Goal: Book appointment/travel/reservation

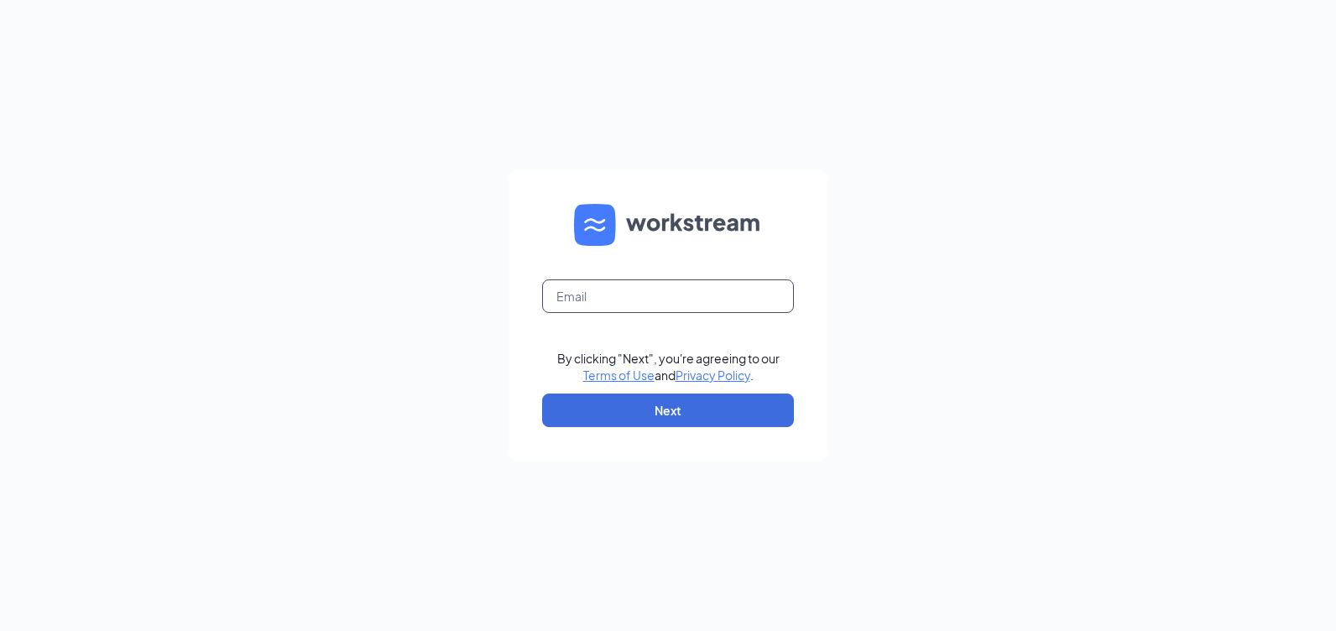
click at [590, 297] on input "text" at bounding box center [668, 296] width 252 height 34
type input "[EMAIL_ADDRESS][DOMAIN_NAME]"
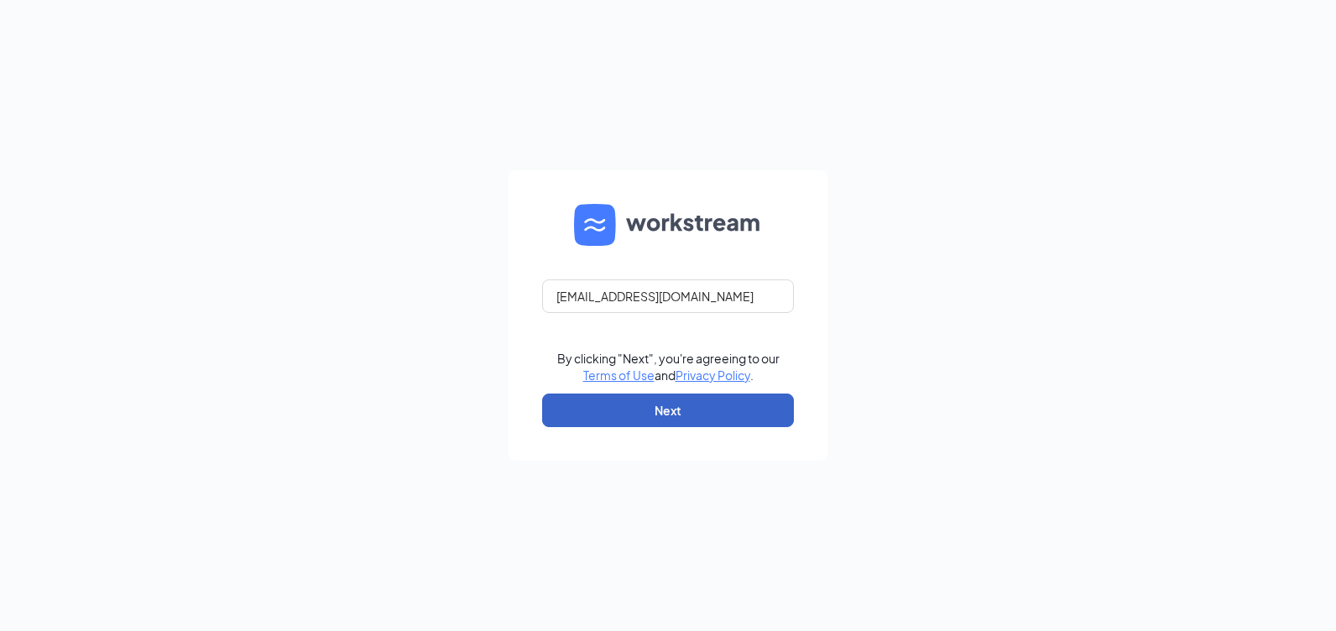
click at [637, 405] on button "Next" at bounding box center [668, 411] width 252 height 34
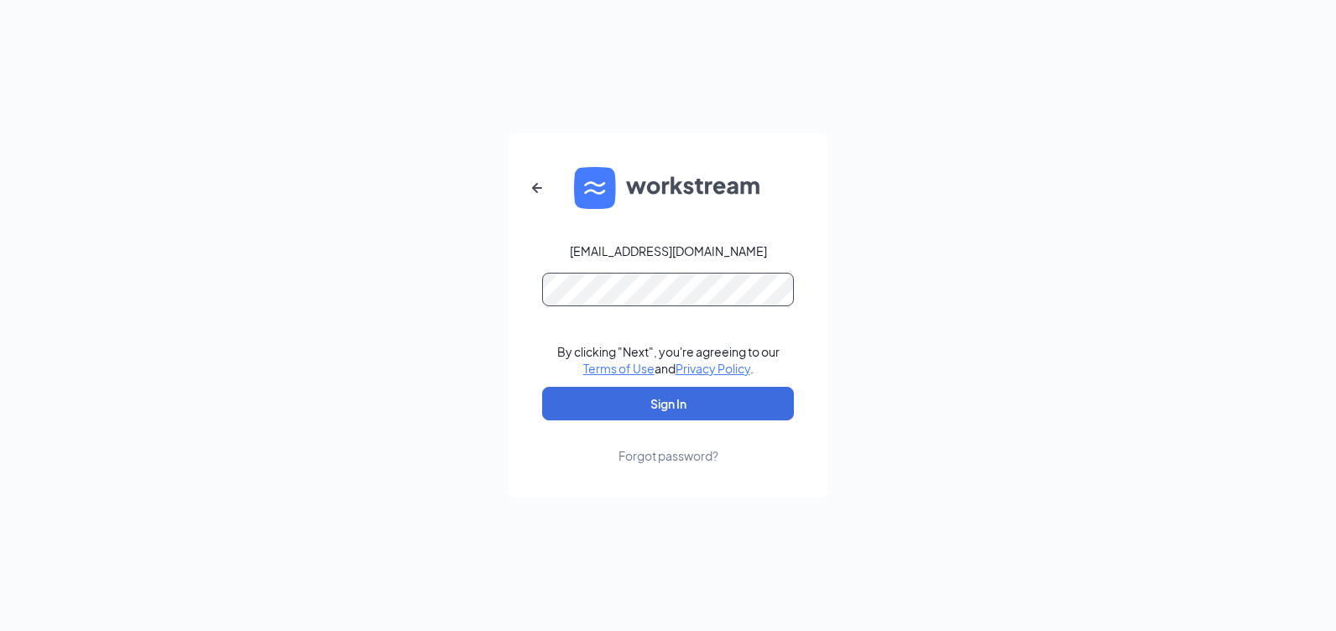
click at [542, 387] on button "Sign In" at bounding box center [668, 404] width 252 height 34
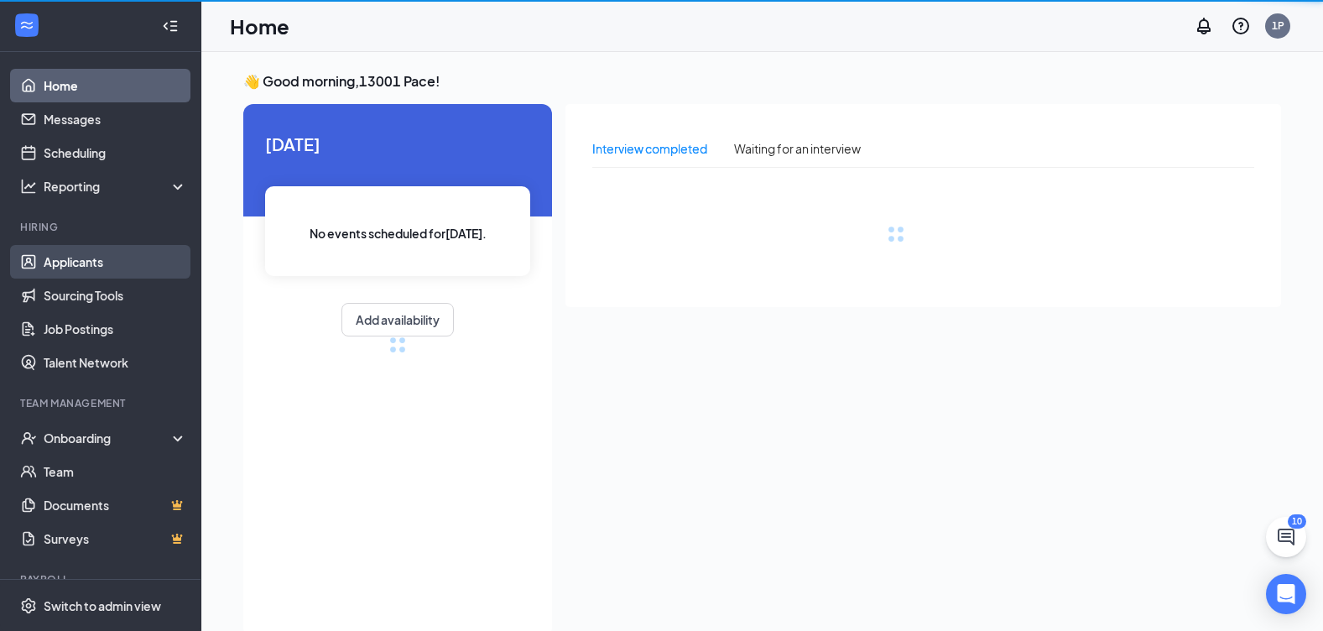
click at [81, 260] on link "Applicants" at bounding box center [116, 262] width 144 height 34
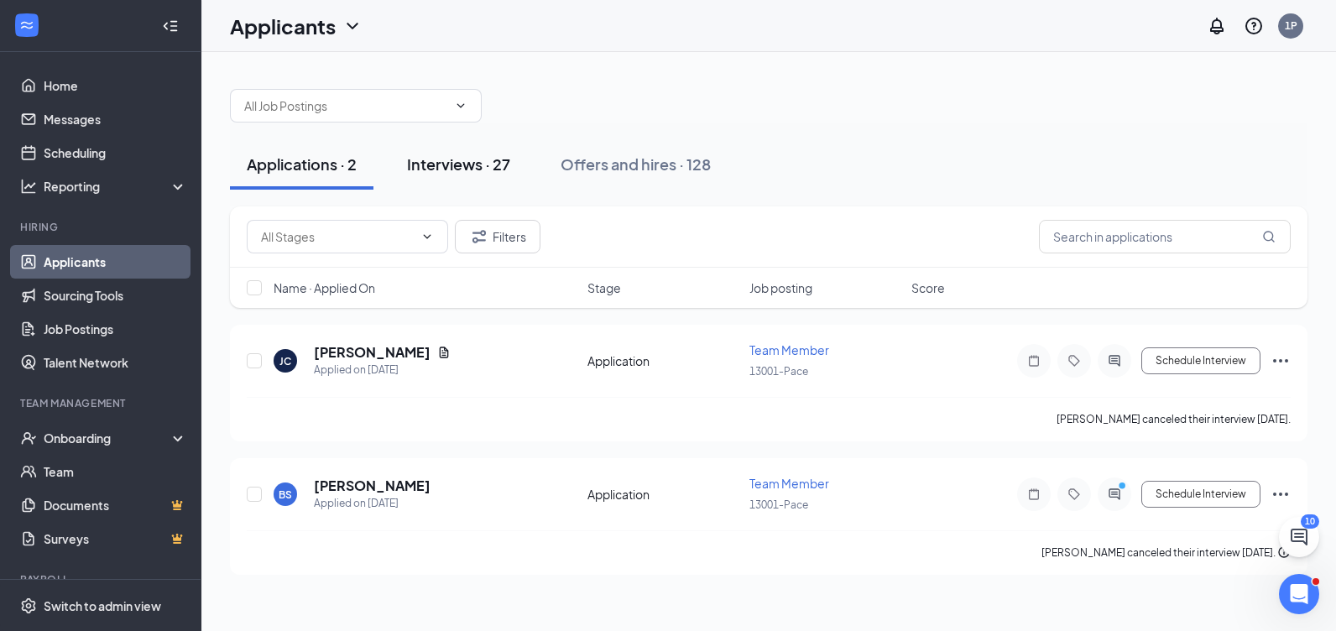
click at [448, 162] on div "Interviews · 27" at bounding box center [458, 164] width 103 height 21
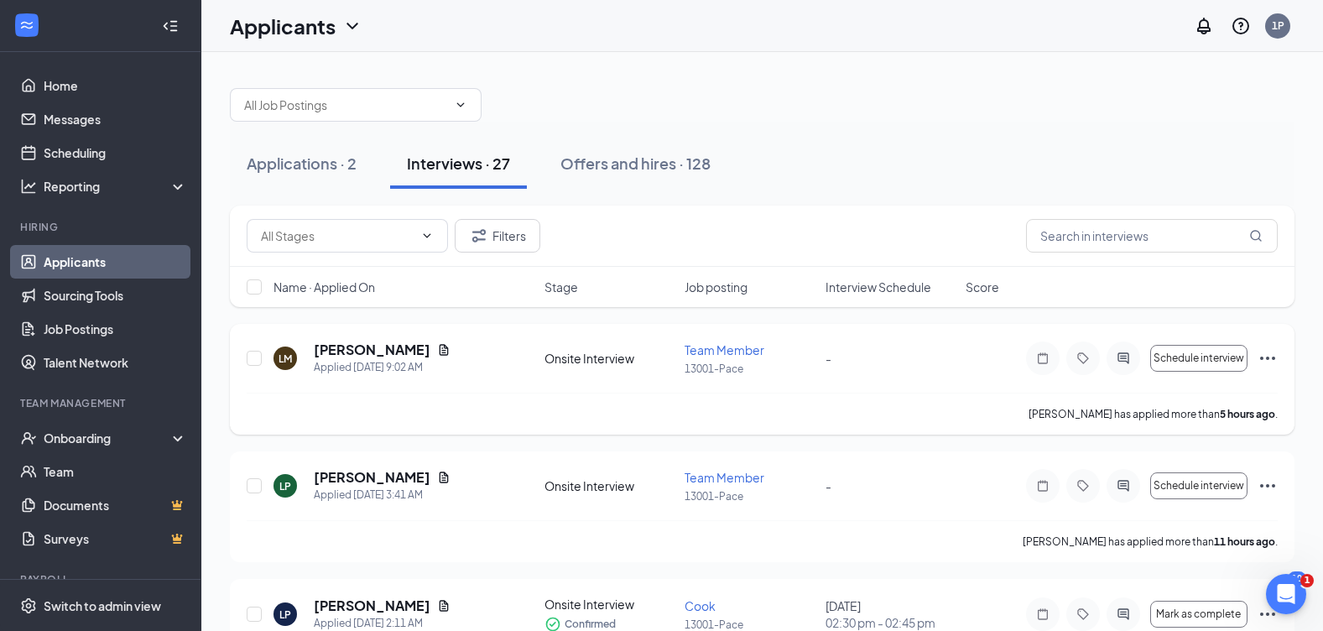
scroll to position [84, 0]
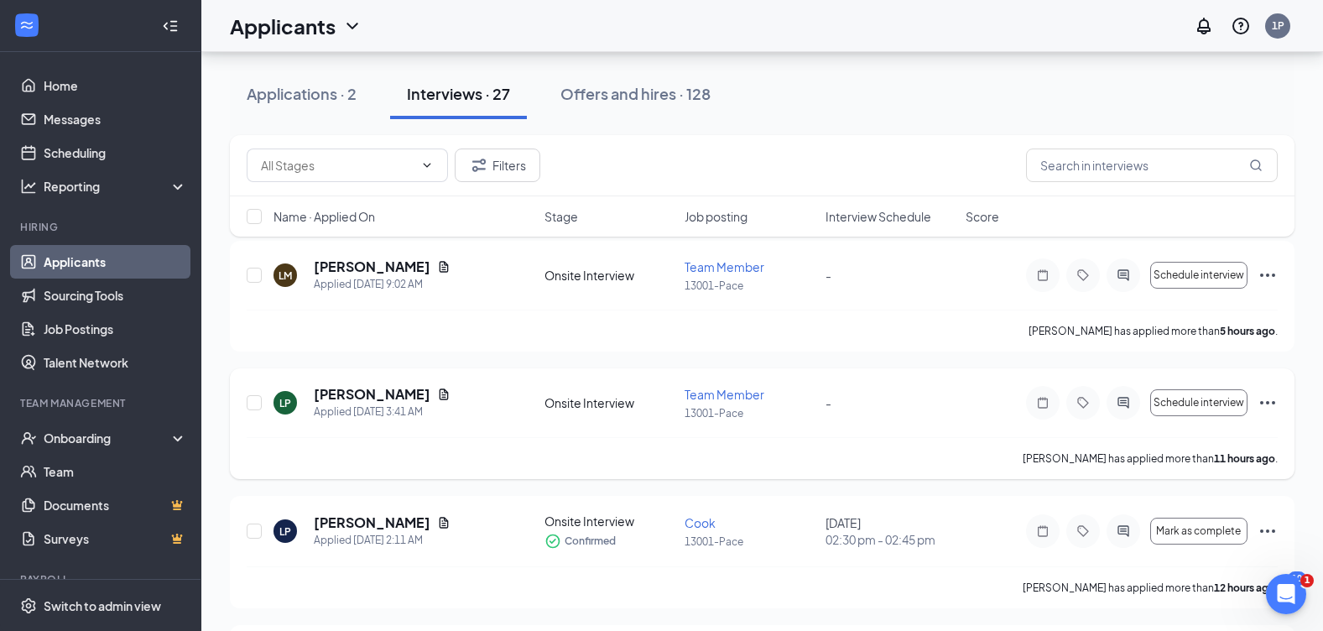
click at [1267, 404] on icon "Ellipses" at bounding box center [1267, 402] width 15 height 3
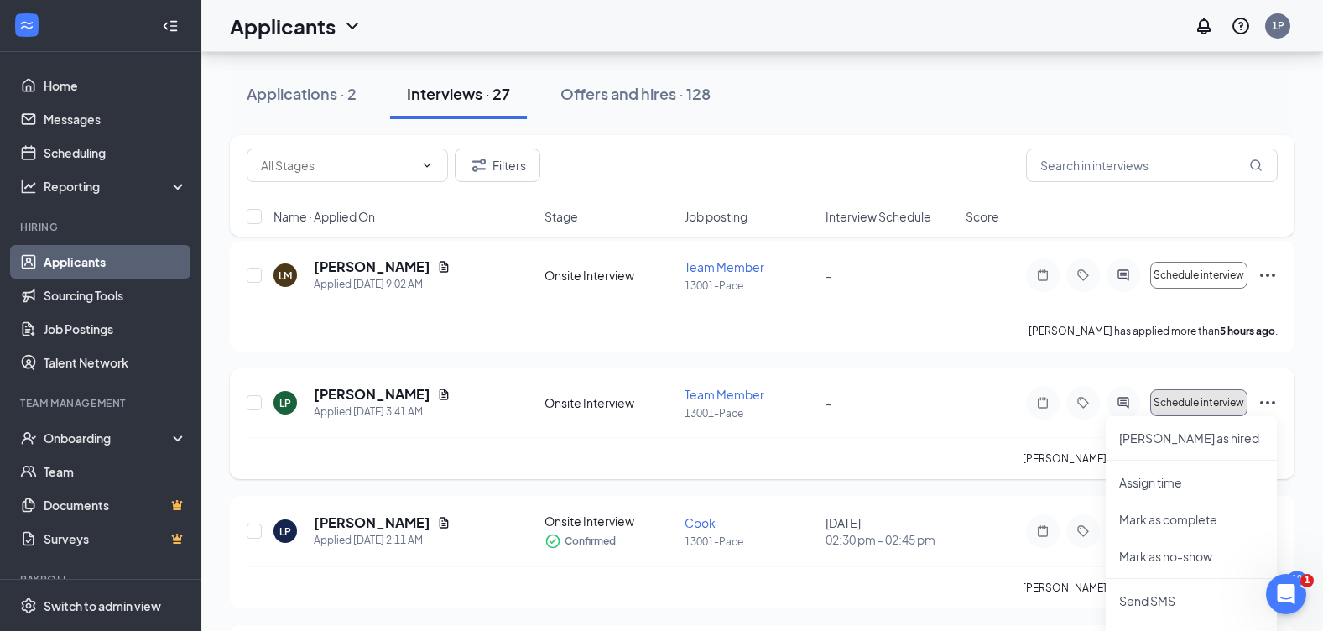
click at [1213, 402] on span "Schedule interview" at bounding box center [1199, 403] width 91 height 12
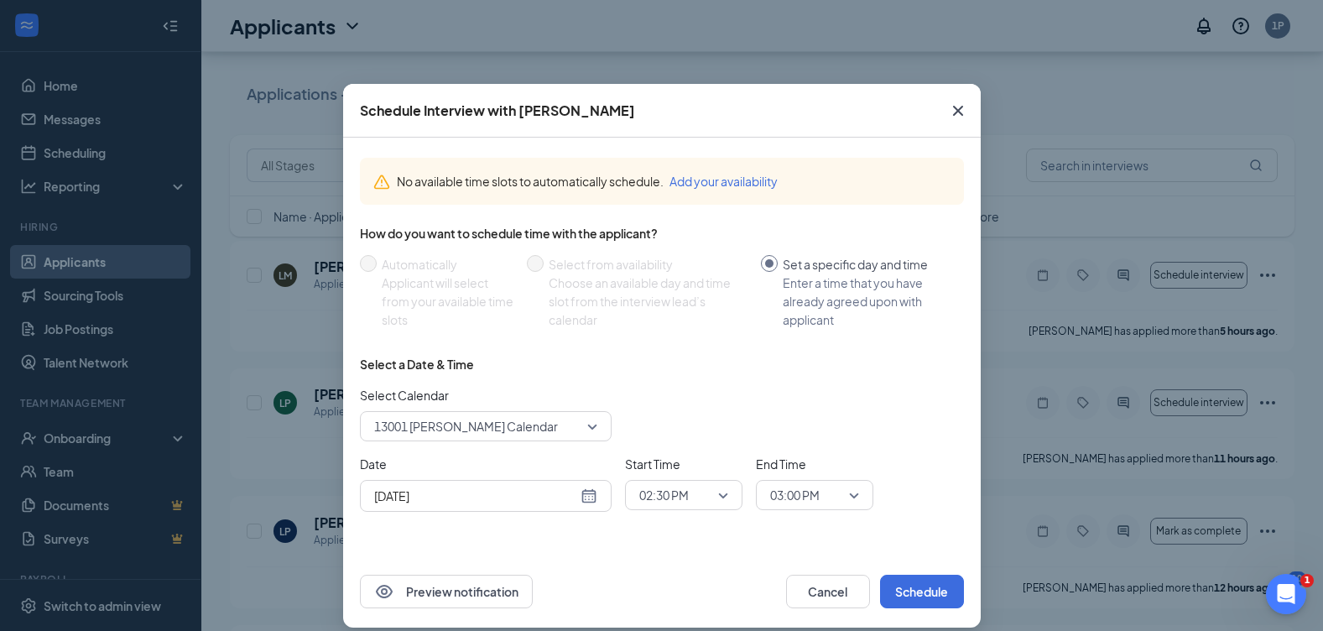
click at [577, 493] on div "[DATE]" at bounding box center [485, 496] width 223 height 18
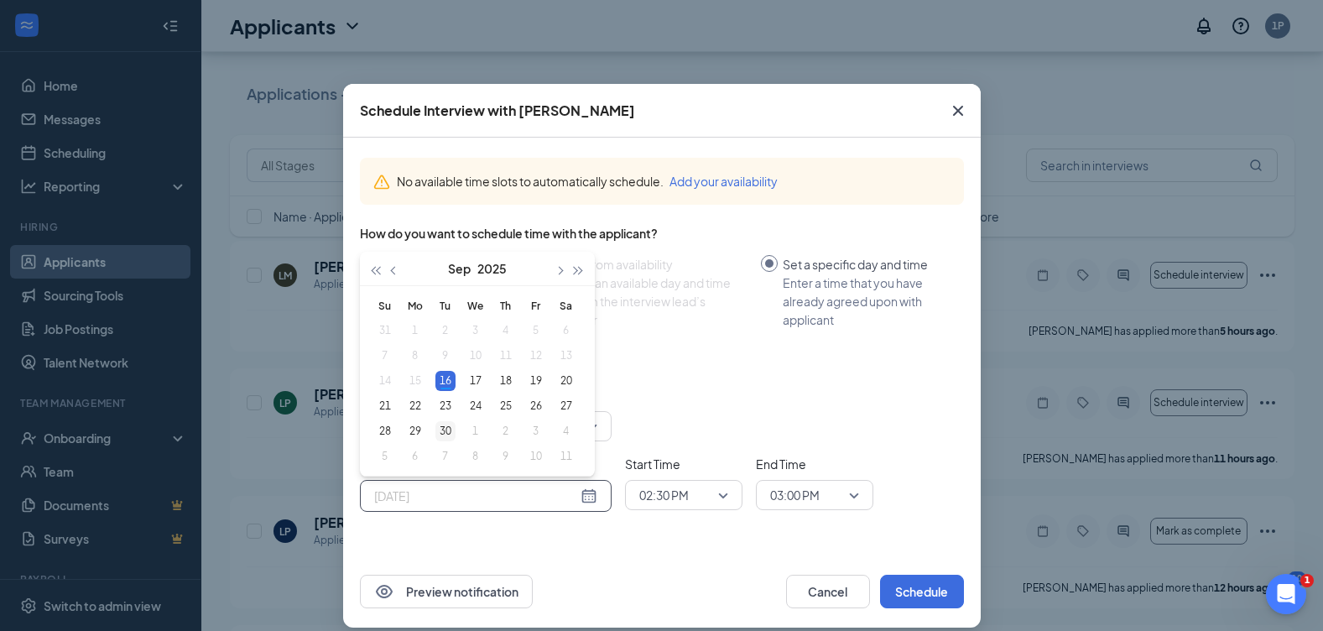
type input "[DATE]"
click at [440, 424] on div "30" at bounding box center [446, 431] width 20 height 20
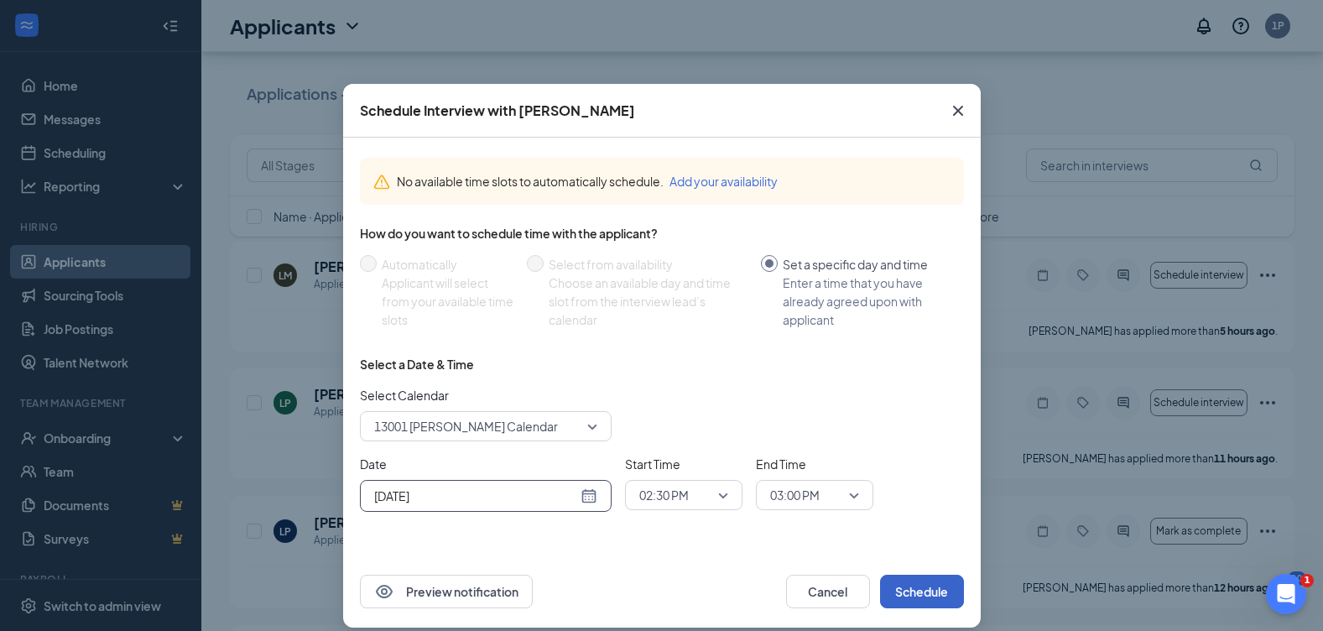
click at [925, 580] on button "Schedule" at bounding box center [922, 592] width 84 height 34
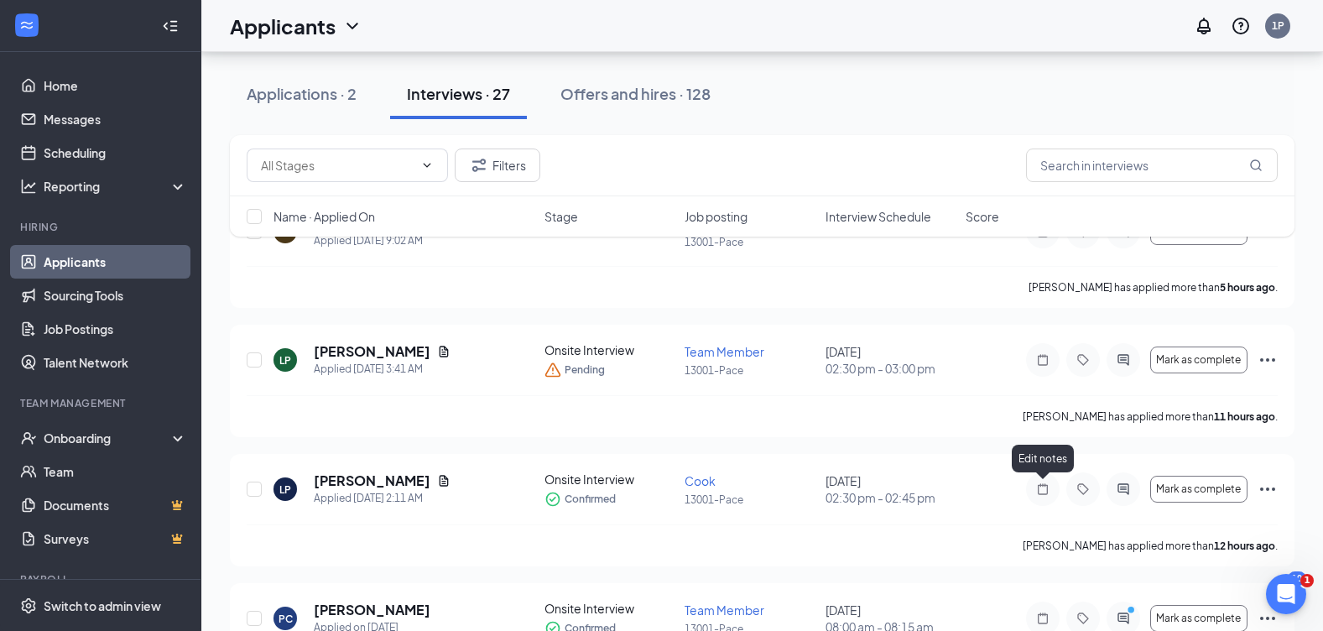
scroll to position [168, 0]
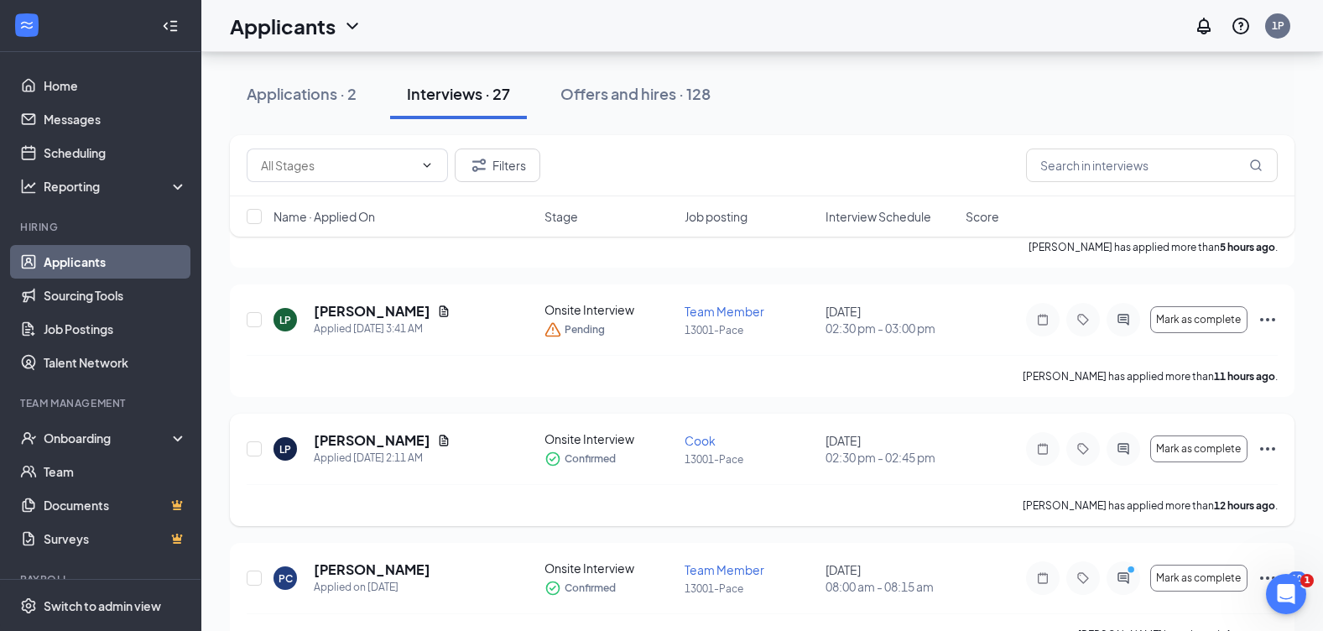
click at [1279, 446] on div "LP [PERSON_NAME] Applied [DATE] 2:11 AM Onsite Interview Confirmed Cook 13001-P…" at bounding box center [762, 470] width 1065 height 112
click at [1268, 450] on icon "Ellipses" at bounding box center [1267, 448] width 15 height 3
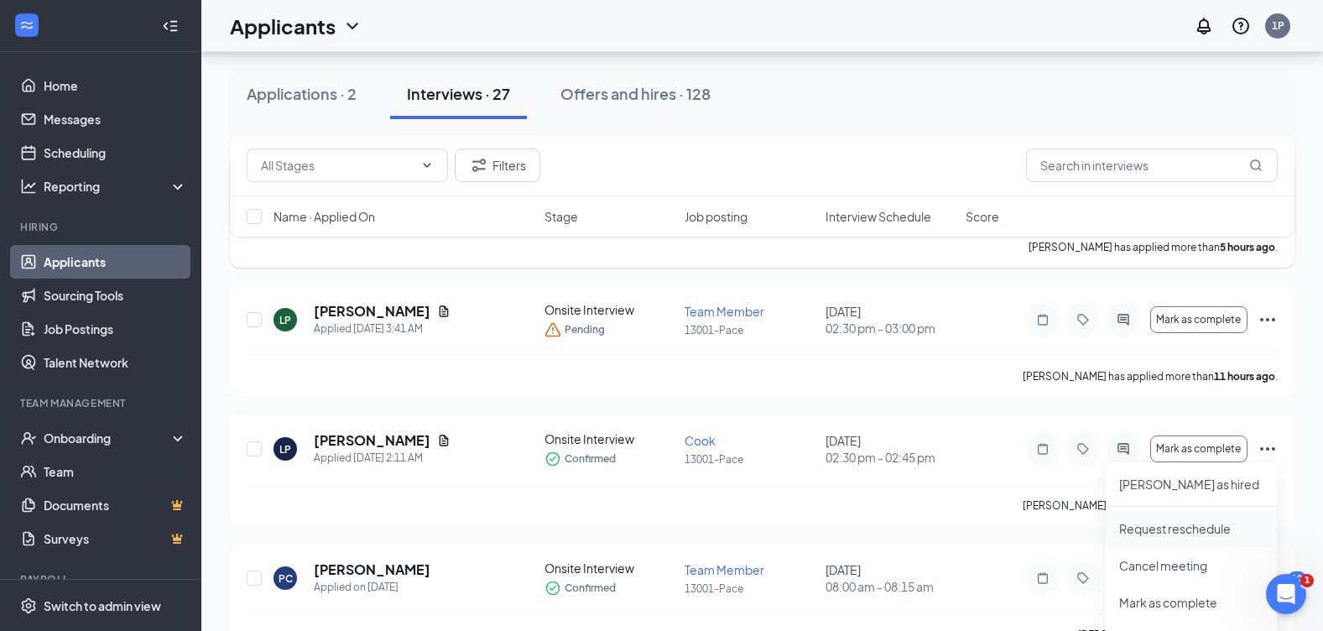
click at [1146, 530] on p "Request reschedule" at bounding box center [1191, 528] width 144 height 17
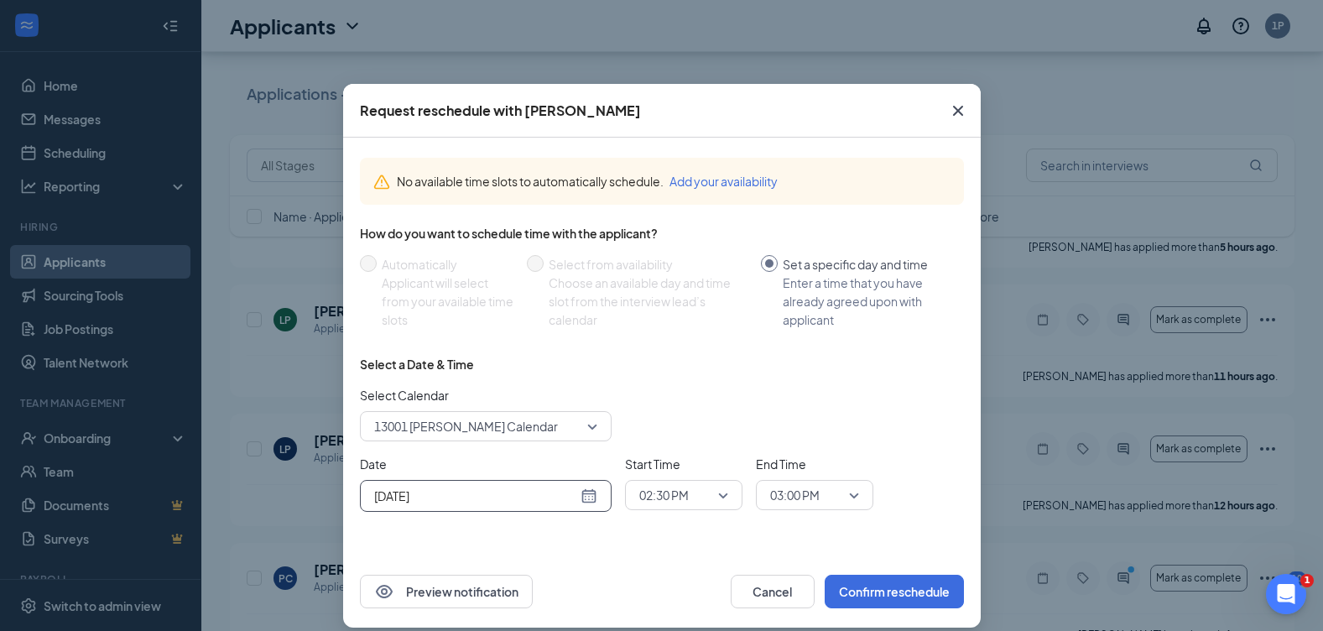
click at [581, 488] on div "[DATE]" at bounding box center [485, 496] width 223 height 18
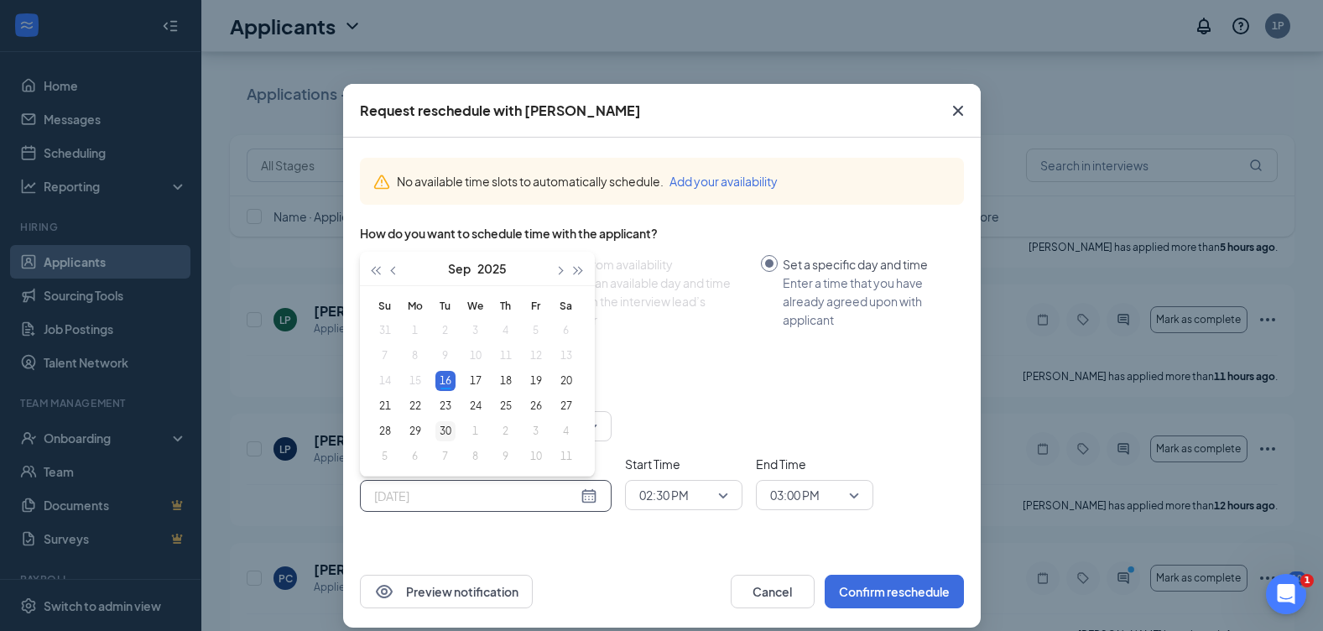
type input "[DATE]"
click at [440, 430] on div "30" at bounding box center [446, 431] width 20 height 20
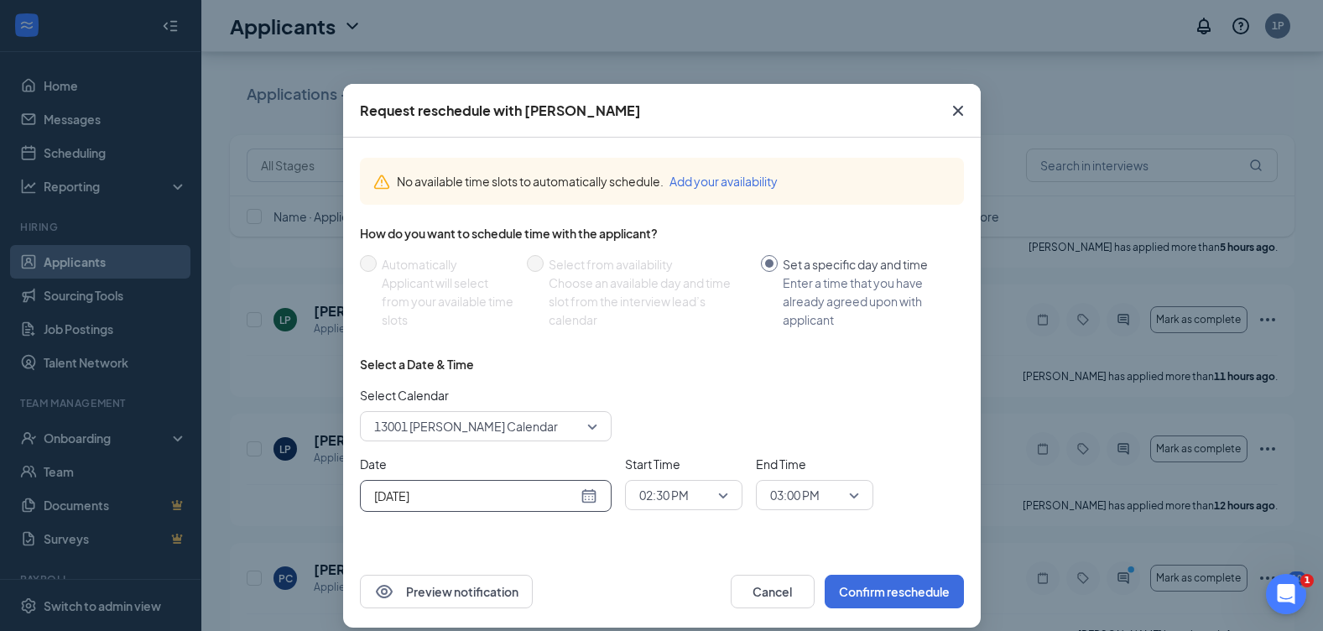
click at [718, 498] on span "02:30 PM" at bounding box center [683, 495] width 89 height 25
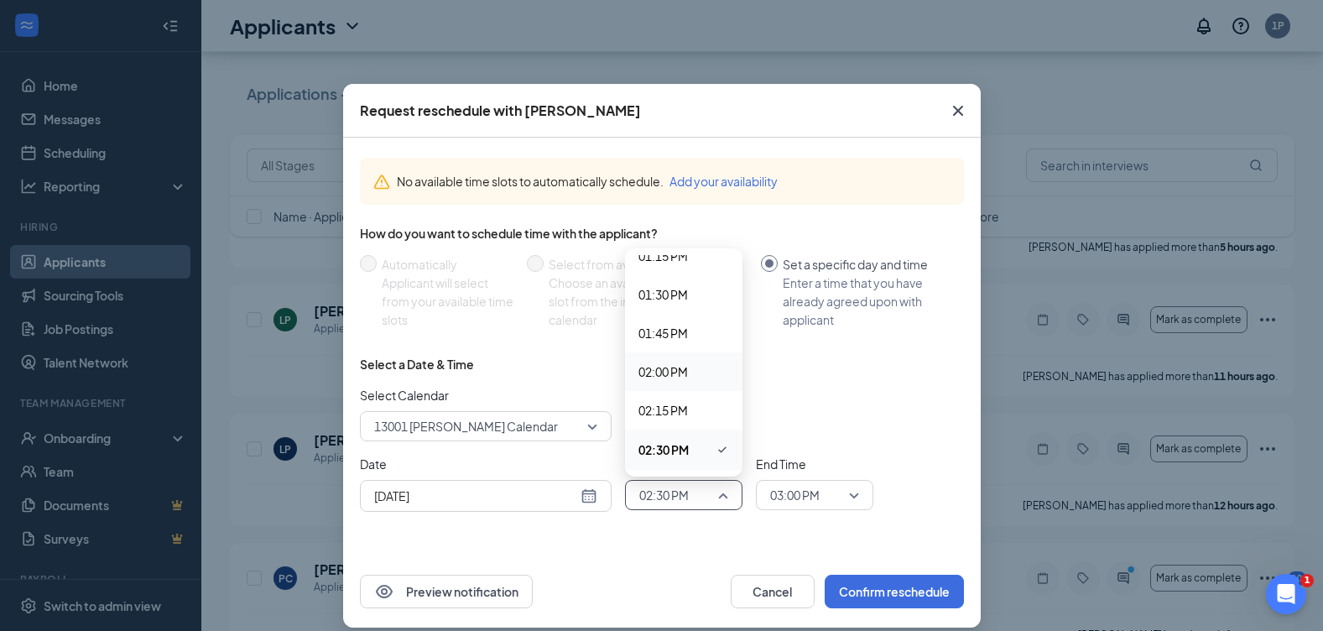
click at [671, 375] on span "02:00 PM" at bounding box center [664, 372] width 50 height 18
click at [836, 490] on span "03:00 PM" at bounding box center [807, 495] width 74 height 25
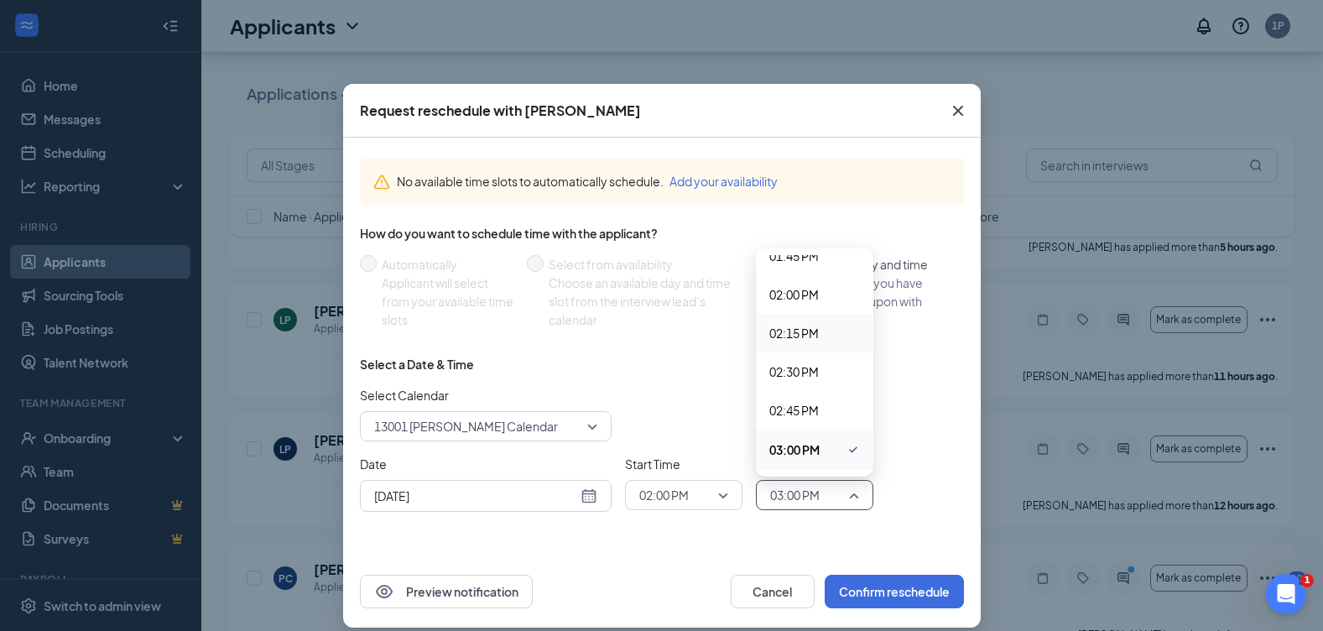
click at [809, 334] on span "02:15 PM" at bounding box center [795, 333] width 50 height 18
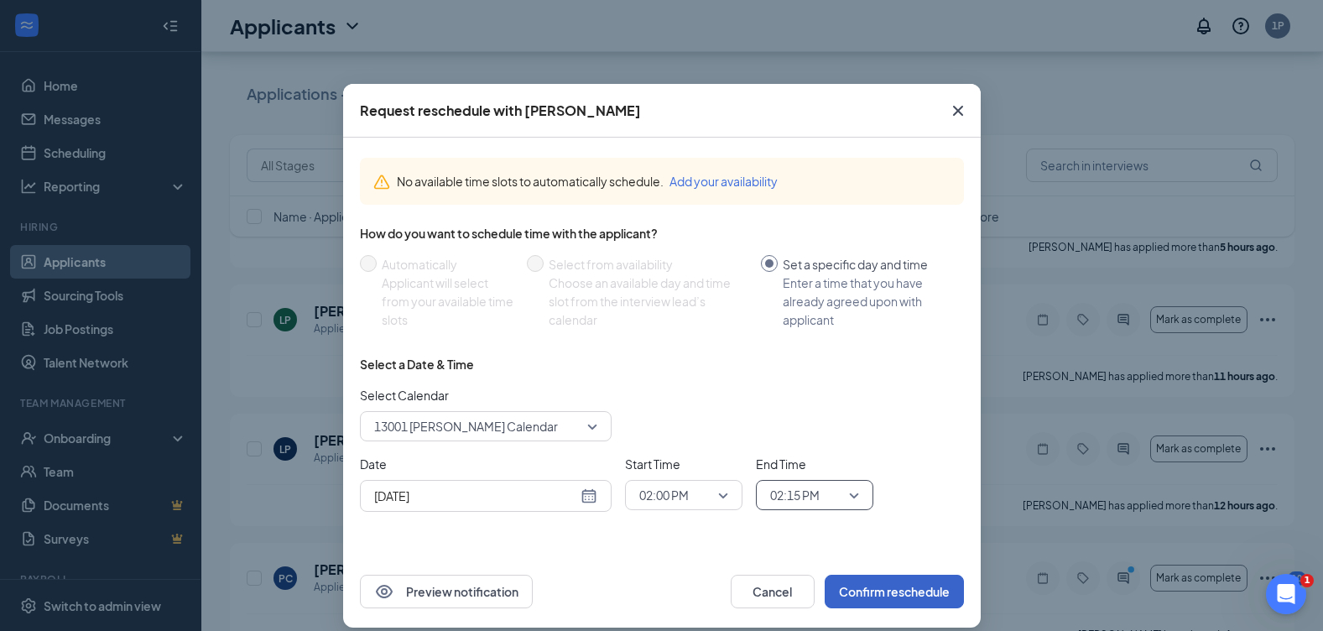
click at [869, 576] on button "Confirm reschedule" at bounding box center [894, 592] width 139 height 34
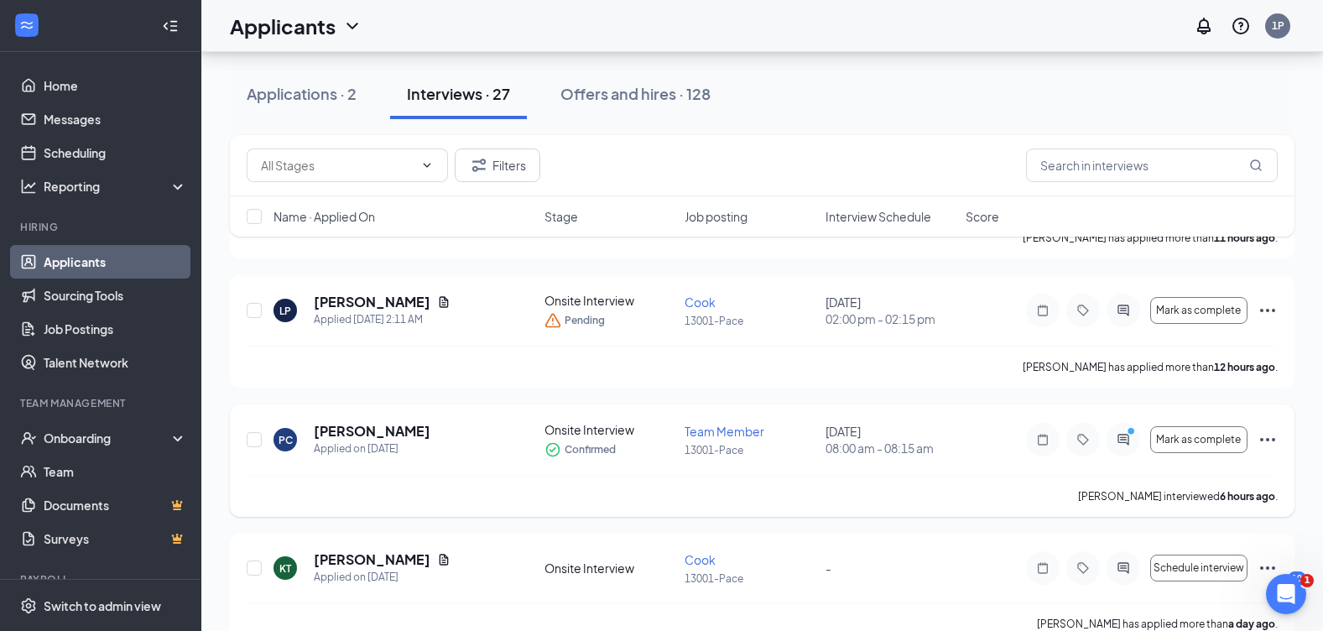
scroll to position [336, 0]
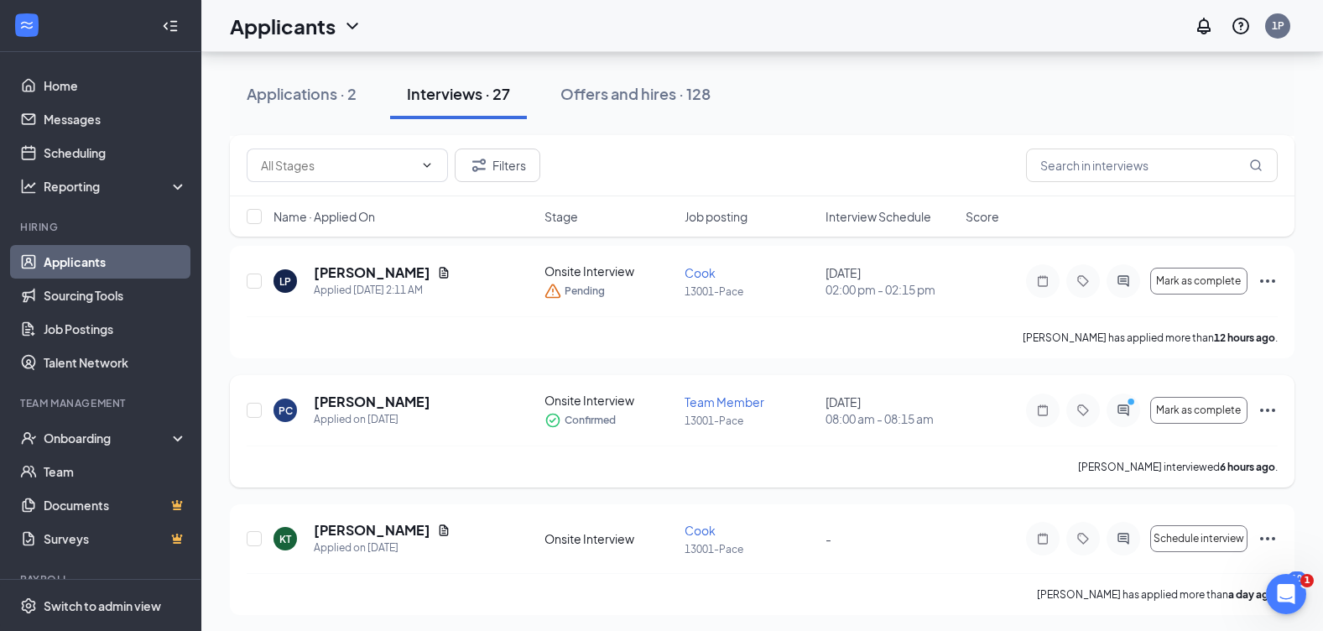
click at [1266, 410] on icon "Ellipses" at bounding box center [1268, 410] width 20 height 20
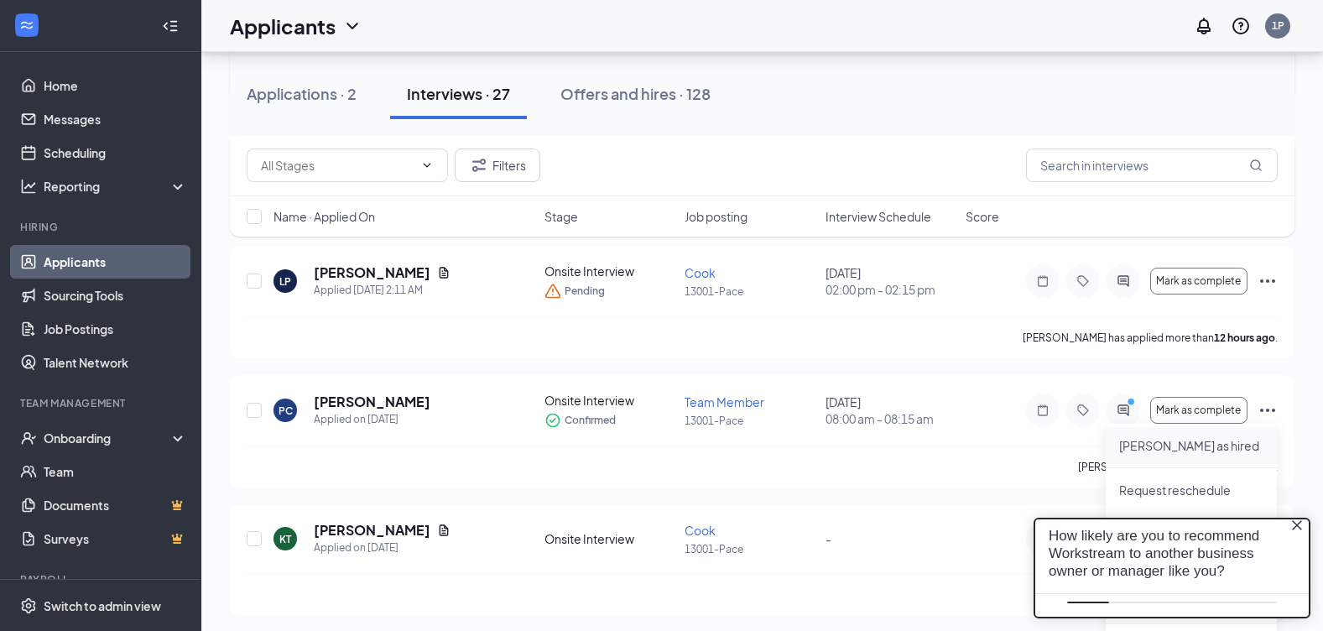
scroll to position [0, 0]
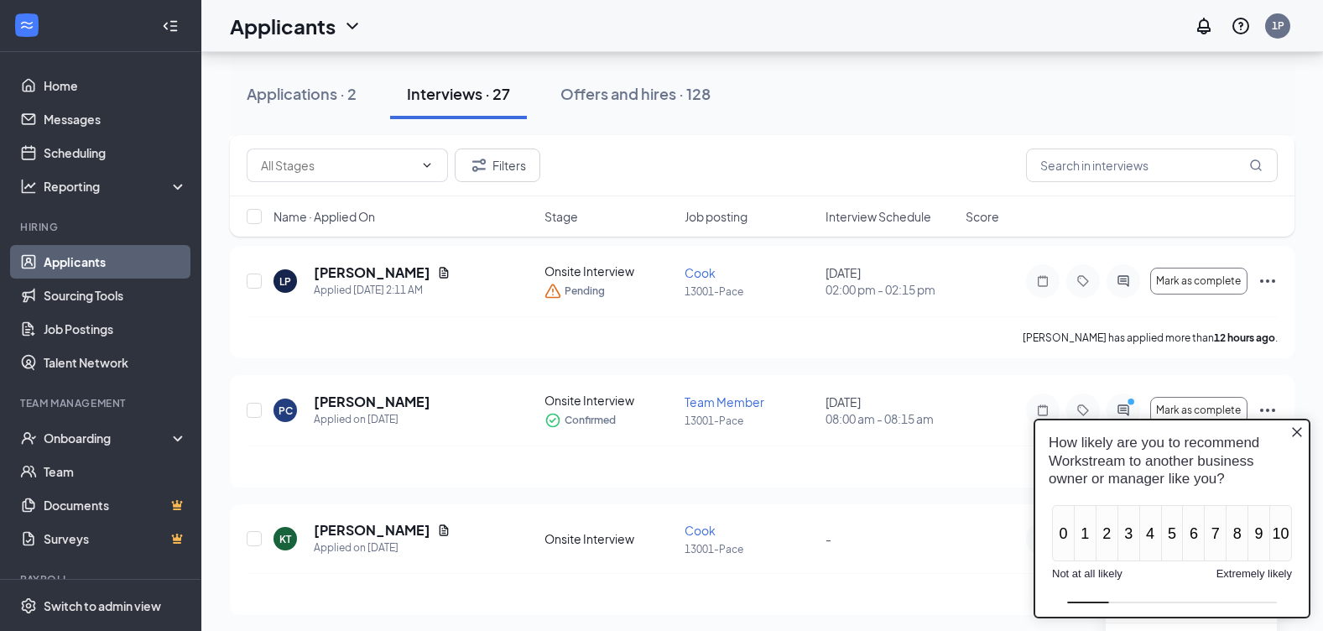
click at [1296, 429] on icon "Close button" at bounding box center [1297, 431] width 13 height 13
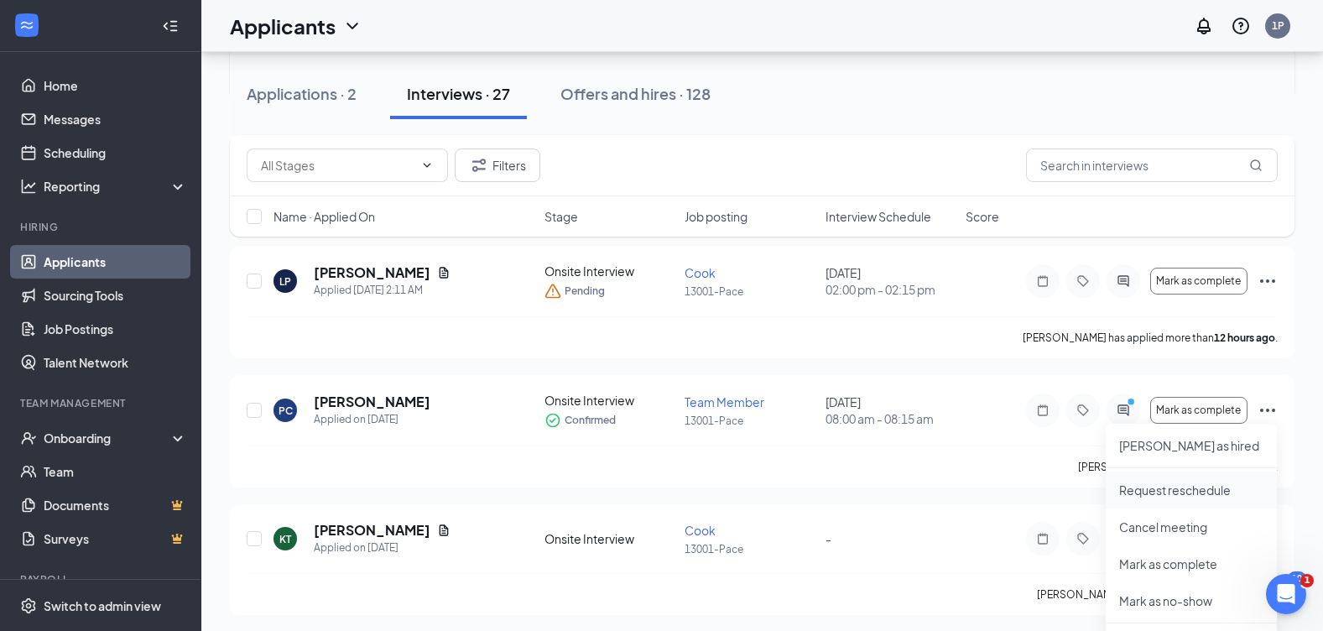
click at [1166, 490] on p "Request reschedule" at bounding box center [1191, 490] width 144 height 17
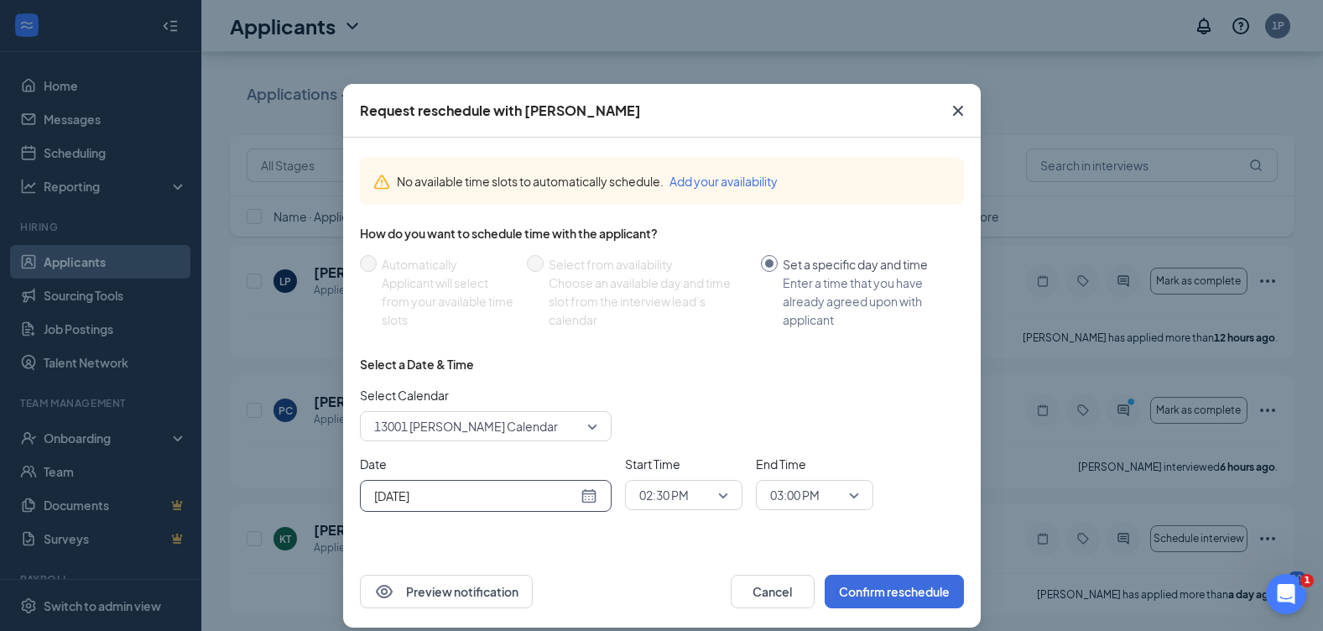
click at [580, 492] on div "[DATE]" at bounding box center [485, 496] width 223 height 18
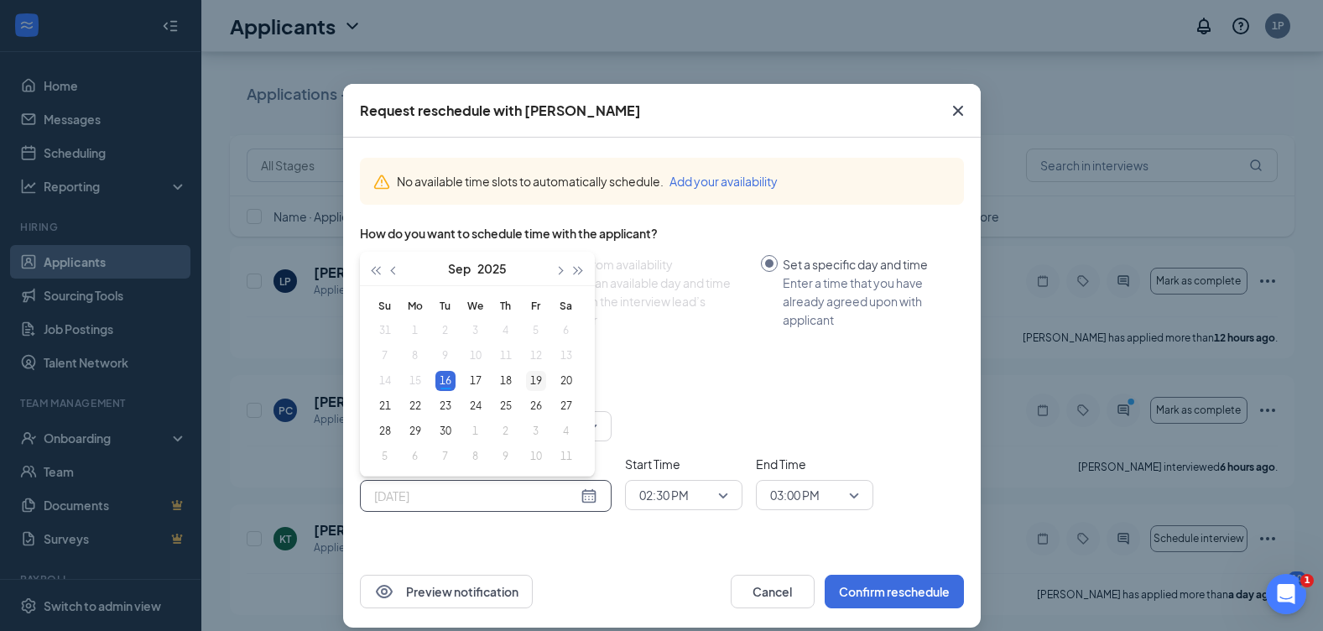
type input "[DATE]"
click at [538, 381] on div "19" at bounding box center [536, 381] width 20 height 20
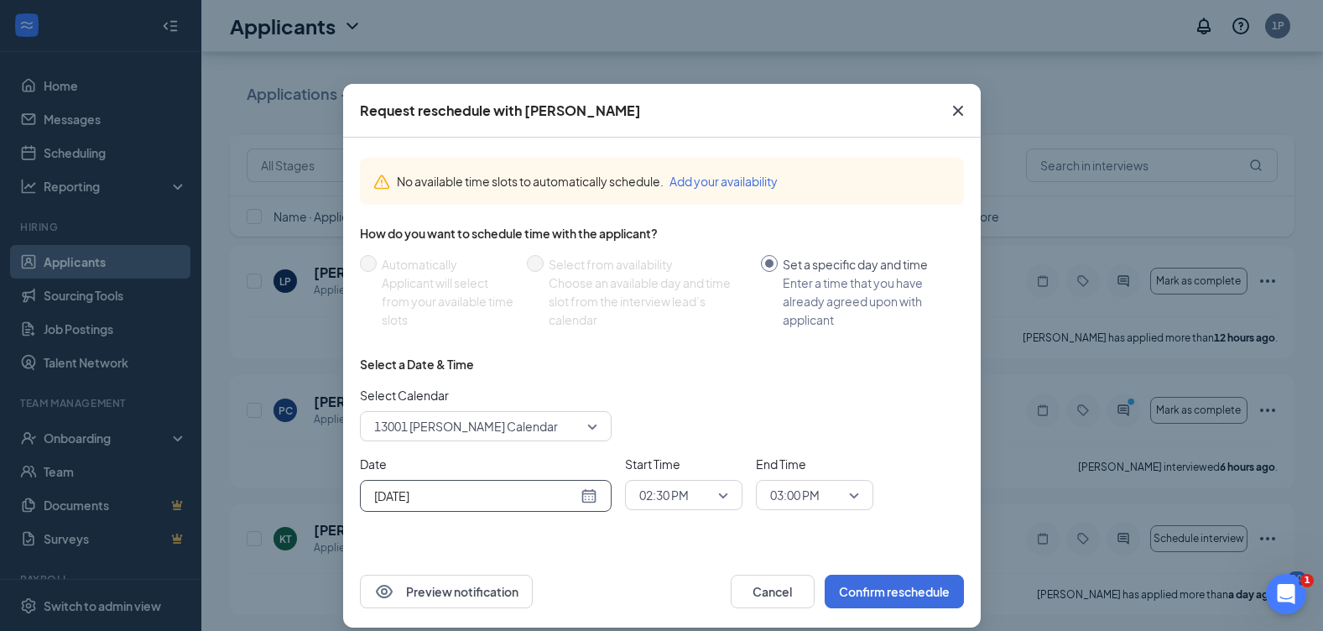
click at [713, 495] on span "02:30 PM" at bounding box center [683, 495] width 89 height 25
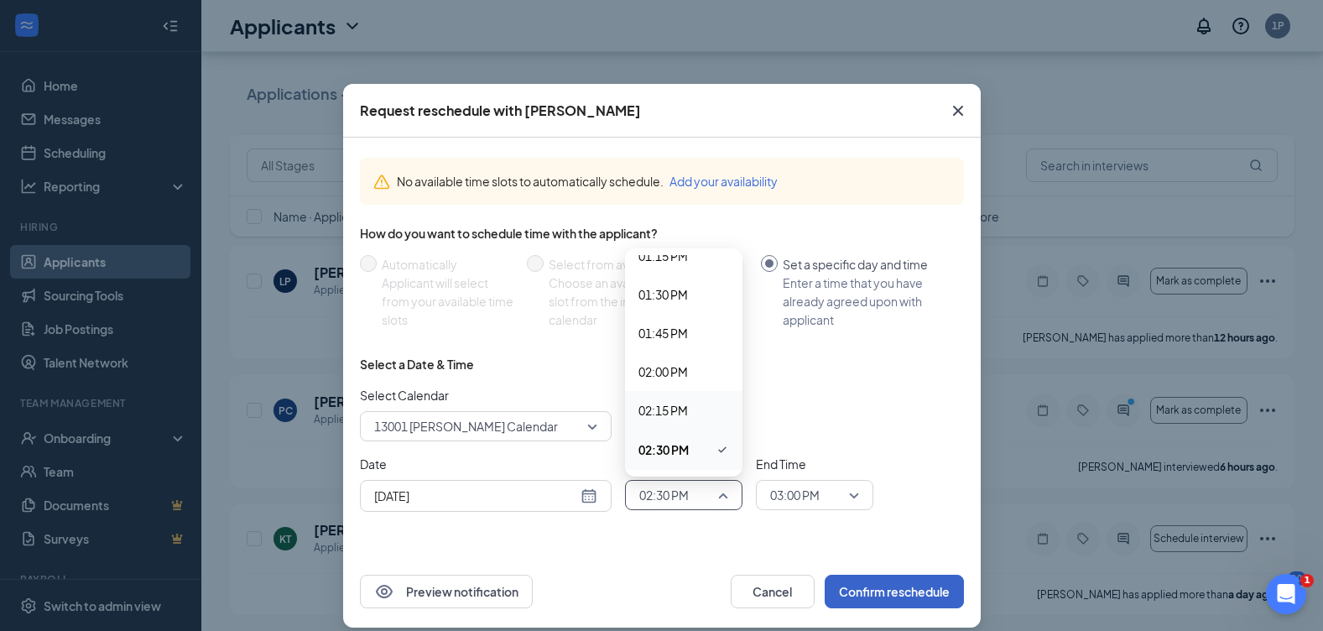
click at [908, 590] on button "Confirm reschedule" at bounding box center [894, 592] width 139 height 34
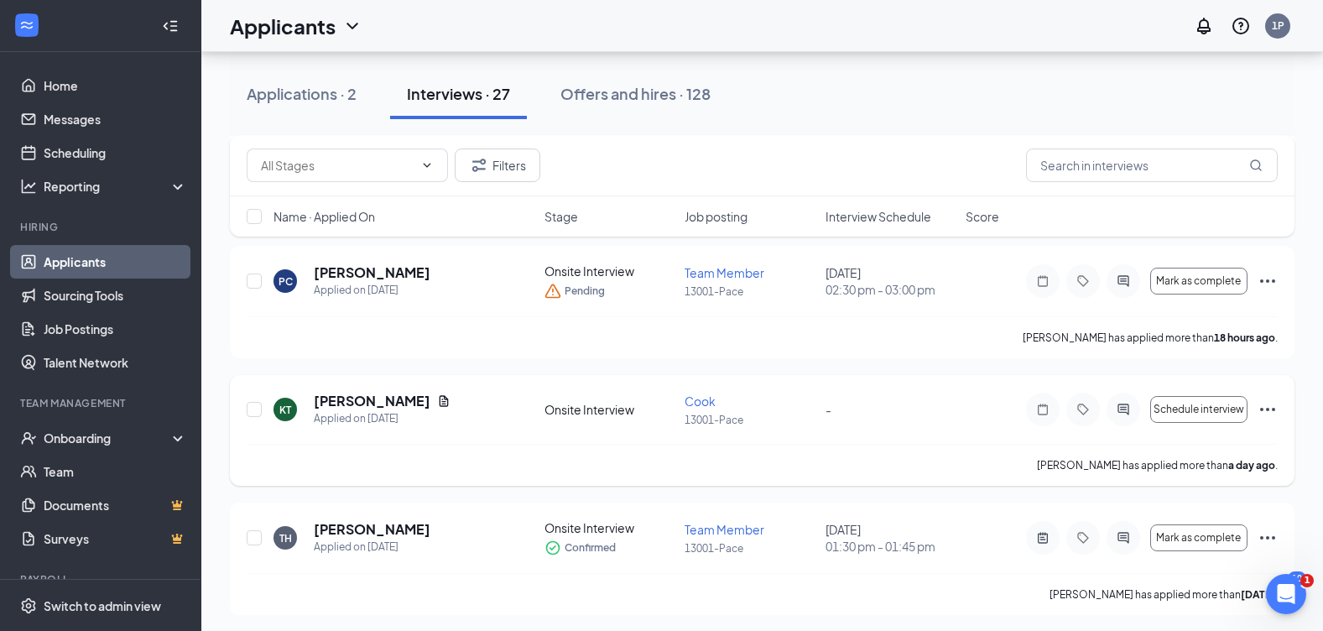
scroll to position [504, 0]
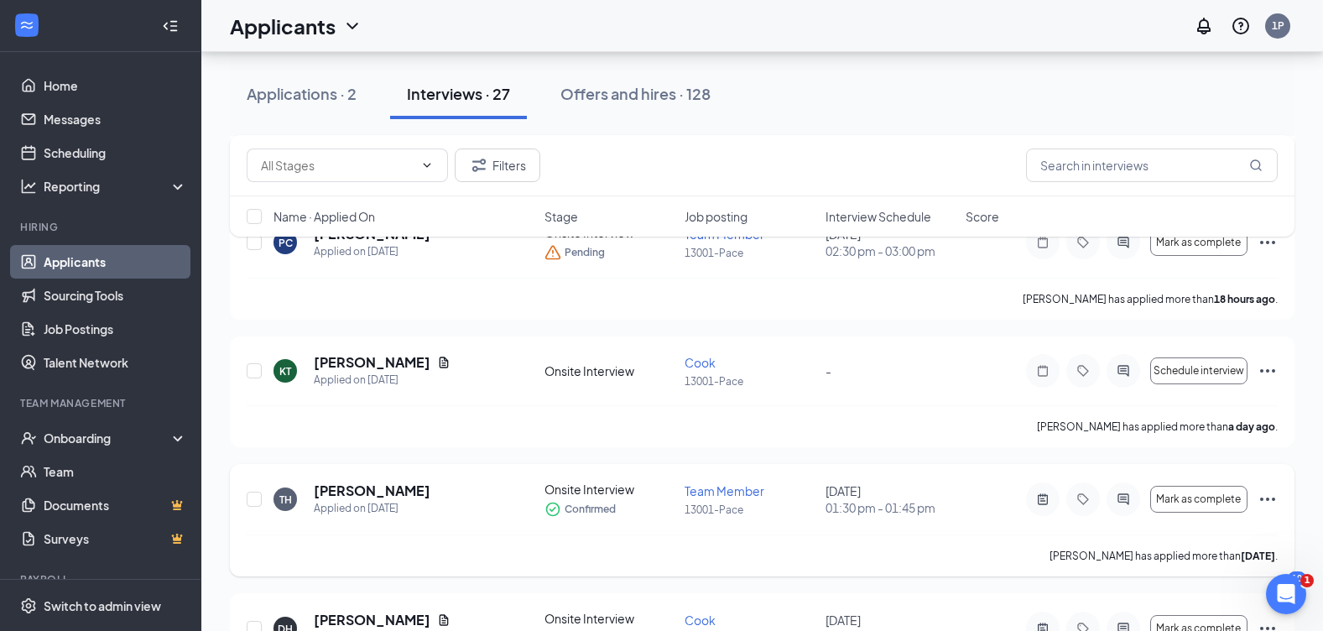
click at [1266, 497] on icon "Ellipses" at bounding box center [1268, 499] width 20 height 20
click at [1178, 577] on p "Request reschedule" at bounding box center [1191, 579] width 144 height 17
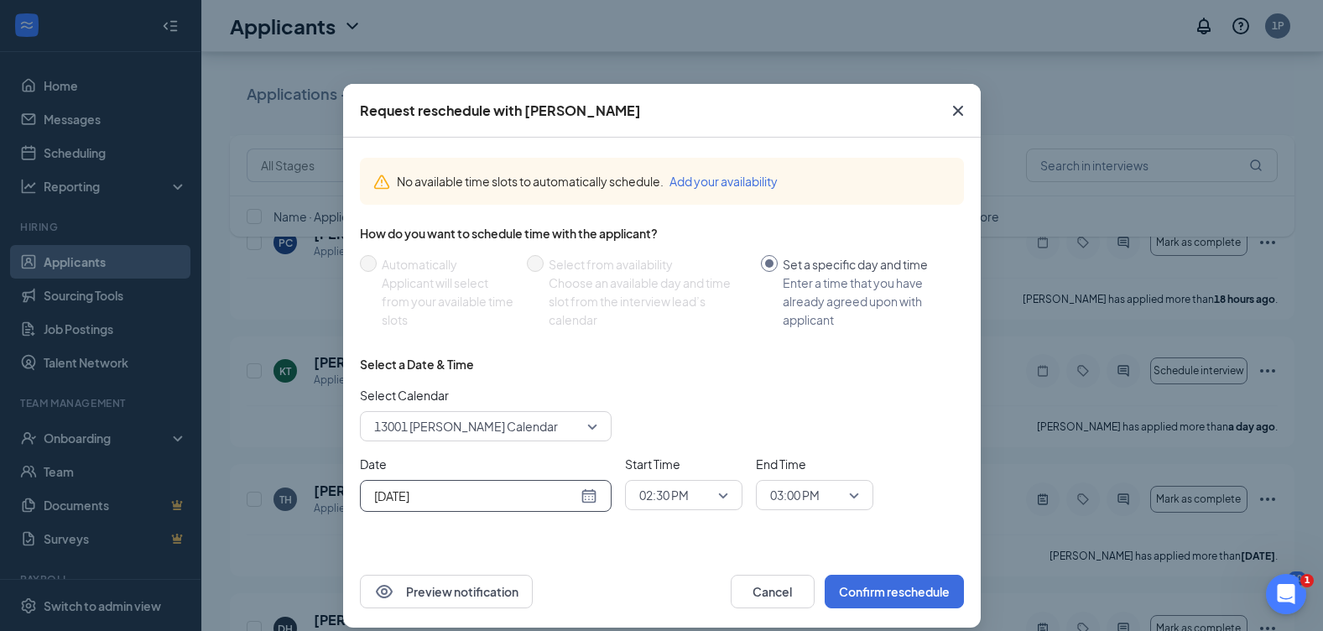
click at [587, 493] on div "[DATE]" at bounding box center [485, 496] width 223 height 18
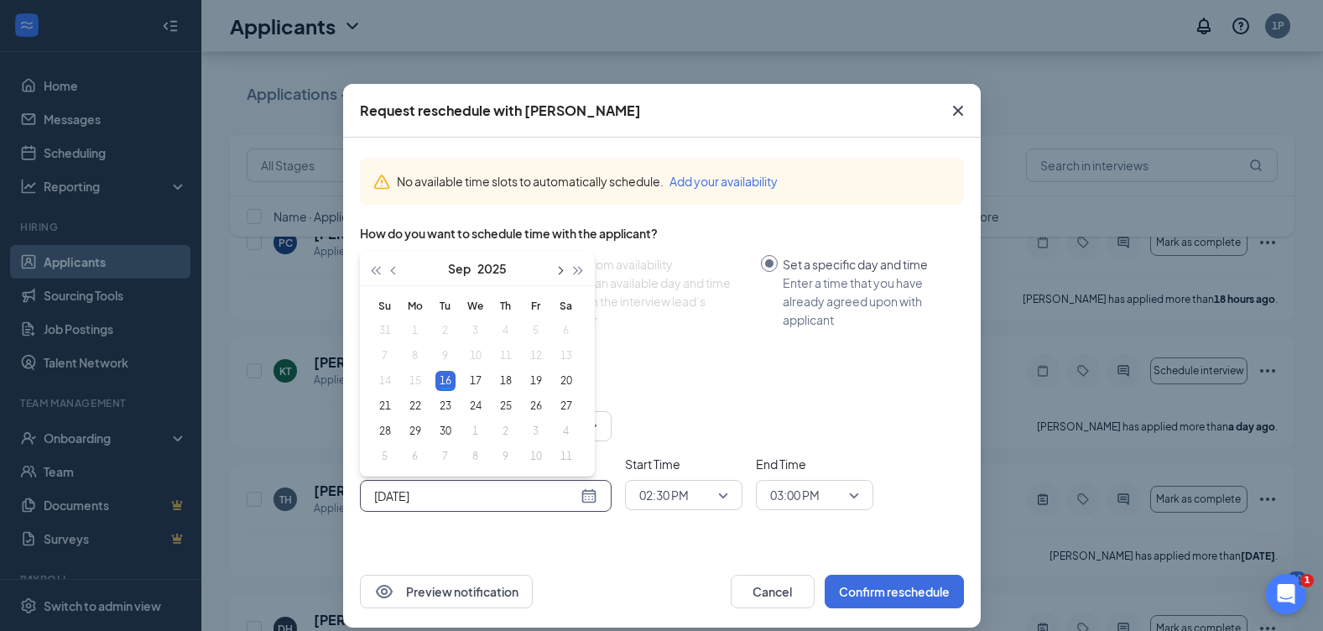
click at [556, 268] on button "button" at bounding box center [560, 269] width 18 height 34
type input "[DATE]"
click at [530, 384] on div "17" at bounding box center [536, 381] width 20 height 20
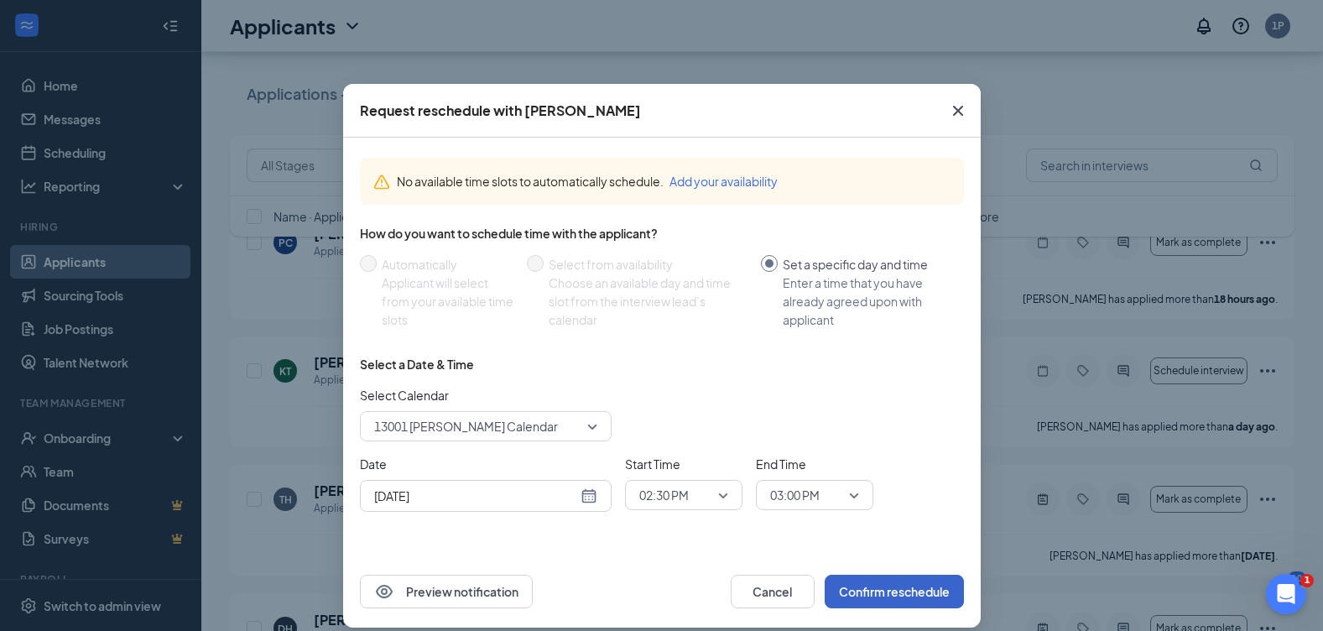
click at [859, 590] on button "Confirm reschedule" at bounding box center [894, 592] width 139 height 34
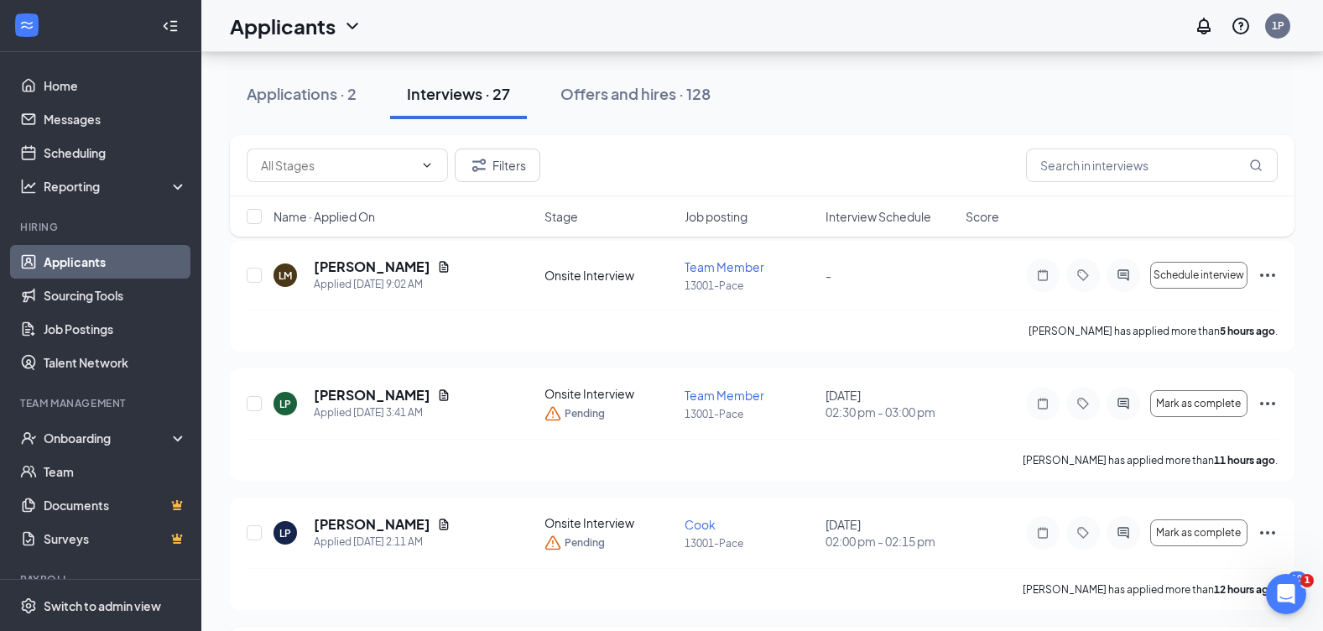
scroll to position [0, 0]
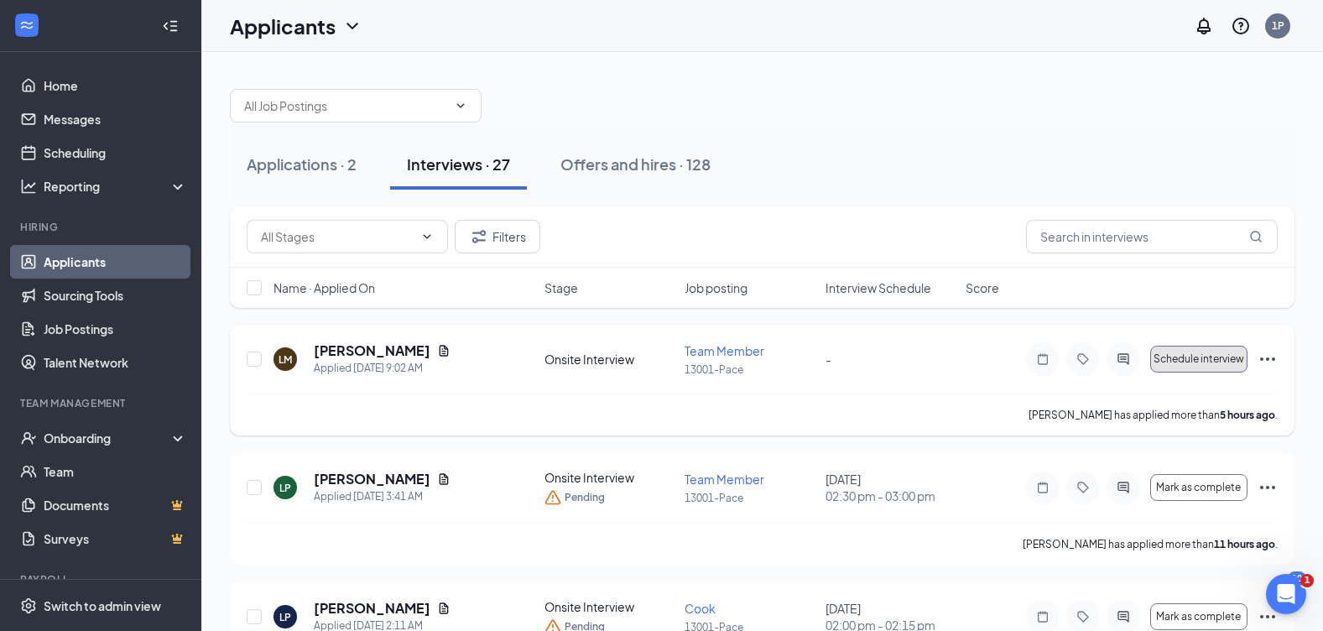
click at [1205, 359] on span "Schedule interview" at bounding box center [1199, 359] width 91 height 12
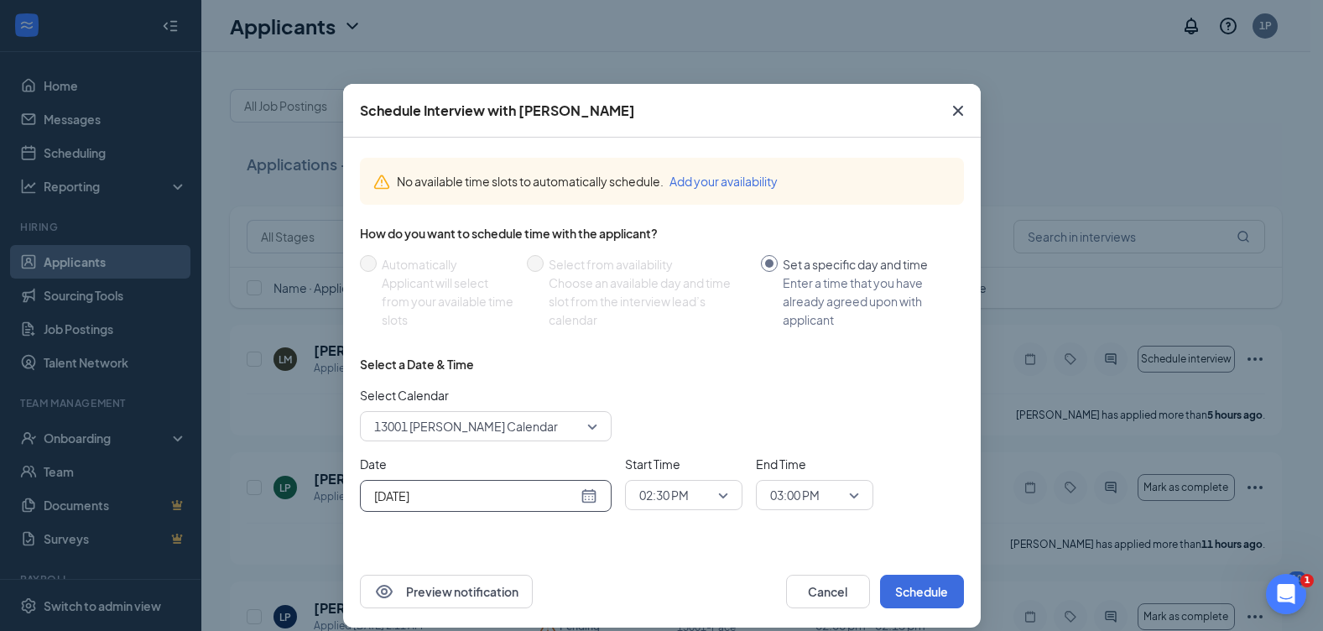
click at [582, 492] on div "[DATE]" at bounding box center [485, 496] width 223 height 18
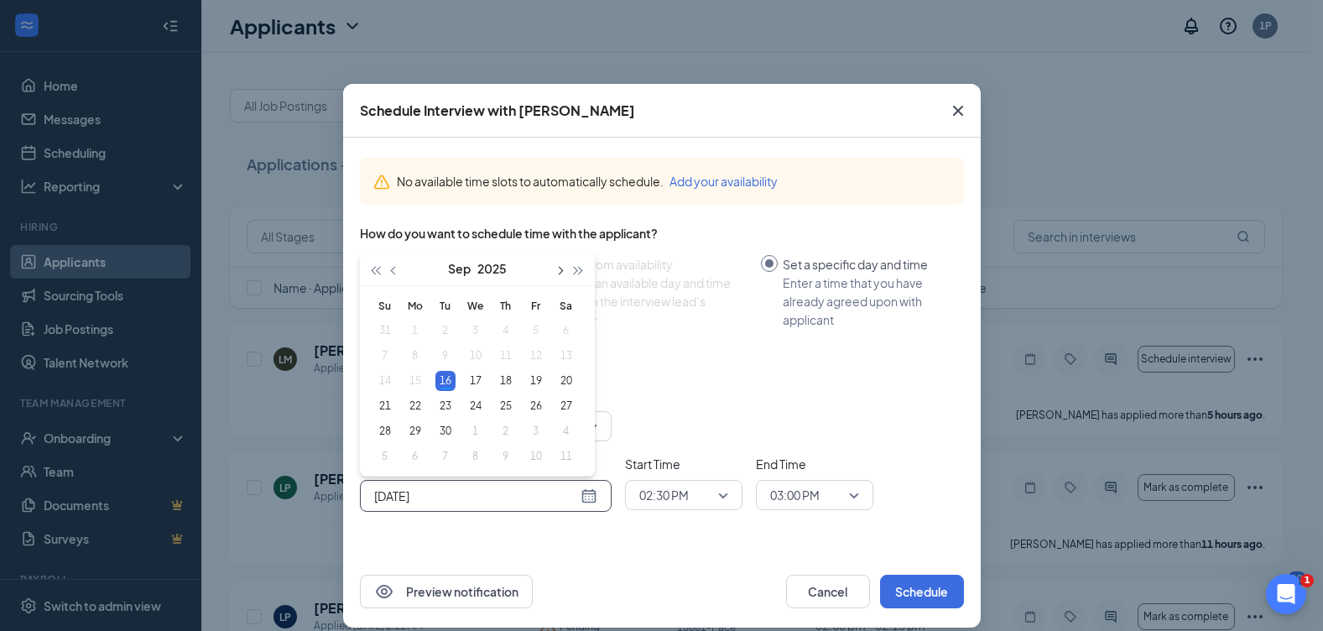
click at [556, 271] on span "button" at bounding box center [560, 271] width 8 height 8
type input "[DATE]"
click at [535, 358] on div "10" at bounding box center [536, 356] width 20 height 20
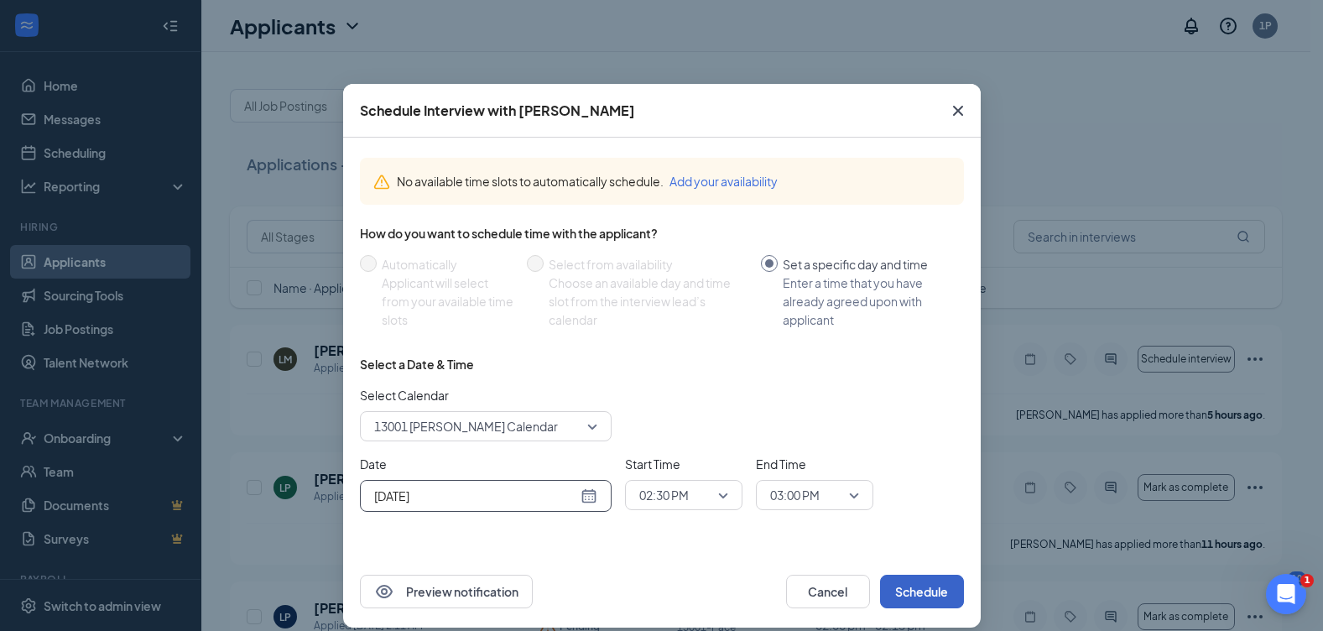
click at [890, 575] on button "Schedule" at bounding box center [922, 592] width 84 height 34
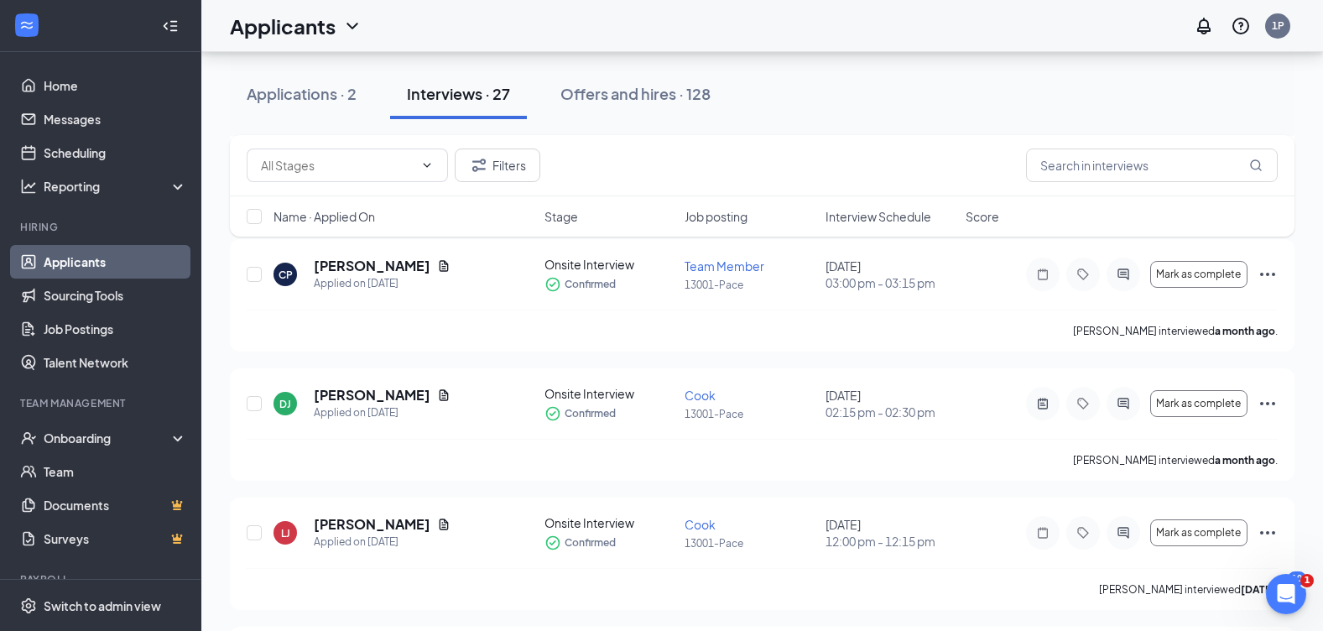
scroll to position [2687, 0]
